Goal: Use online tool/utility: Use online tool/utility

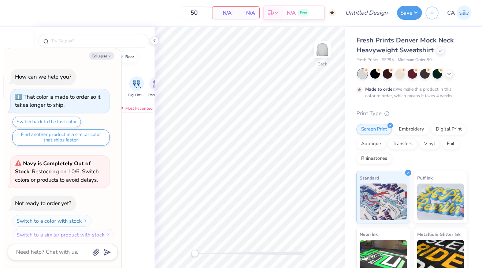
scroll to position [6, 0]
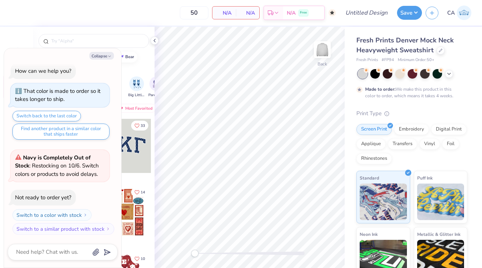
click at [453, 74] on div at bounding box center [411, 74] width 109 height 10
click at [446, 75] on icon at bounding box center [449, 73] width 6 height 6
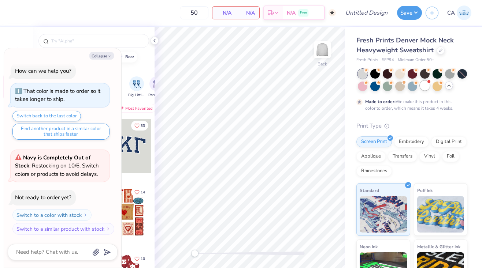
click at [424, 87] on div at bounding box center [425, 86] width 10 height 10
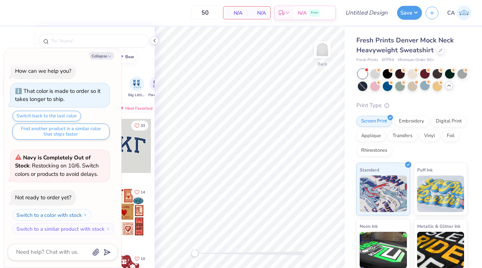
scroll to position [146, 0]
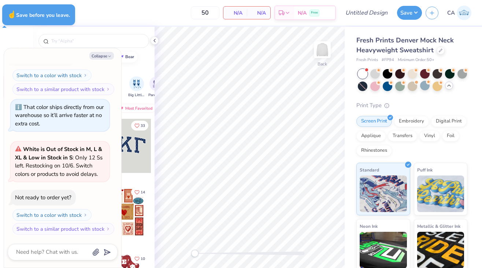
type textarea "x"
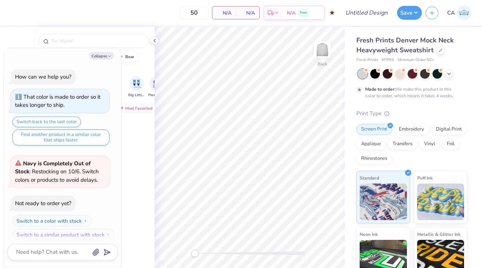
scroll to position [6, 0]
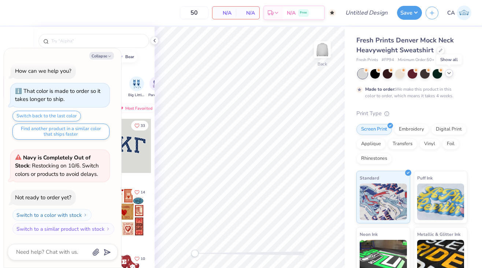
click at [448, 72] on icon at bounding box center [449, 73] width 6 height 6
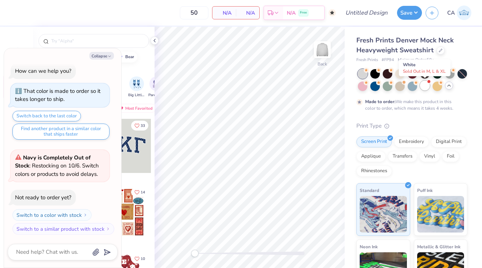
click at [427, 86] on div at bounding box center [425, 86] width 10 height 10
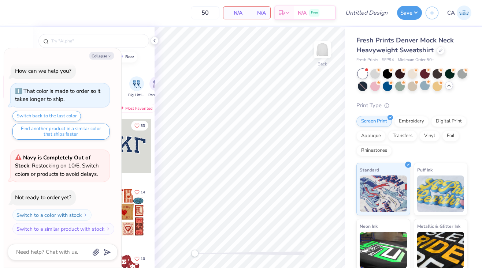
scroll to position [146, 0]
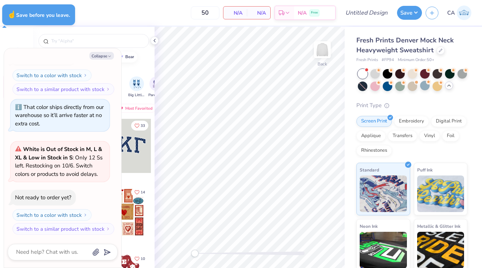
type textarea "x"
